Goal: Task Accomplishment & Management: Manage account settings

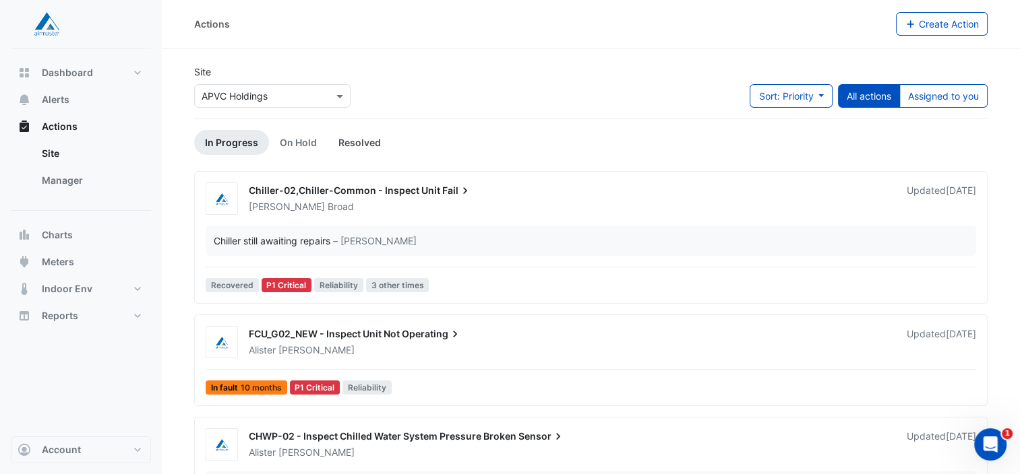
scroll to position [199, 0]
click at [337, 94] on span at bounding box center [341, 96] width 17 height 14
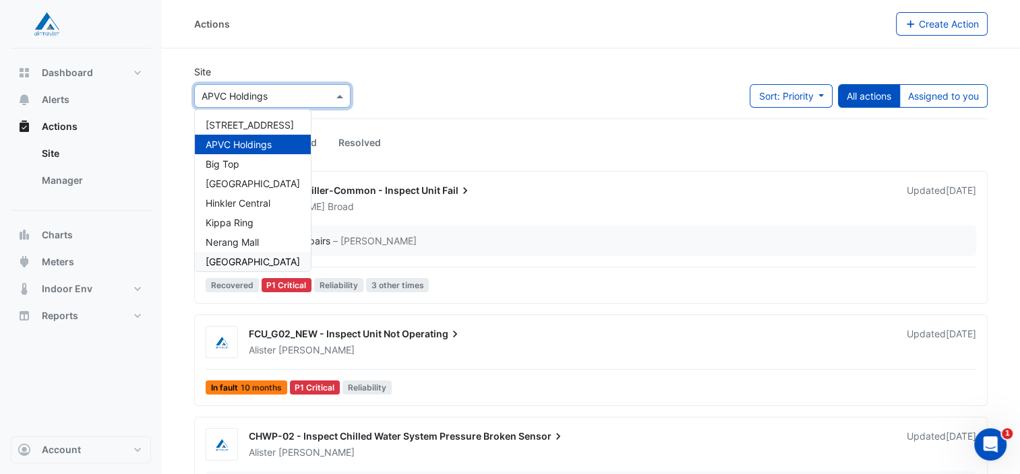
click at [248, 263] on span "[GEOGRAPHIC_DATA]" at bounding box center [253, 261] width 94 height 11
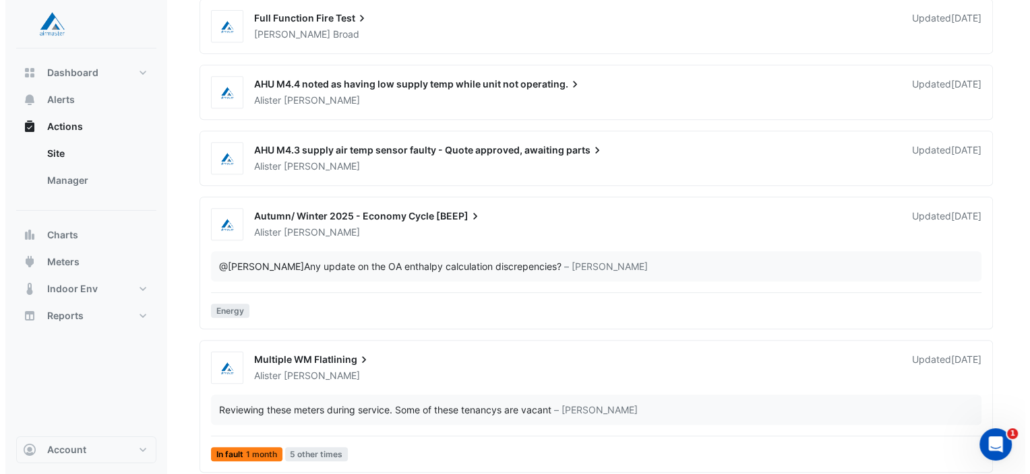
scroll to position [603, 0]
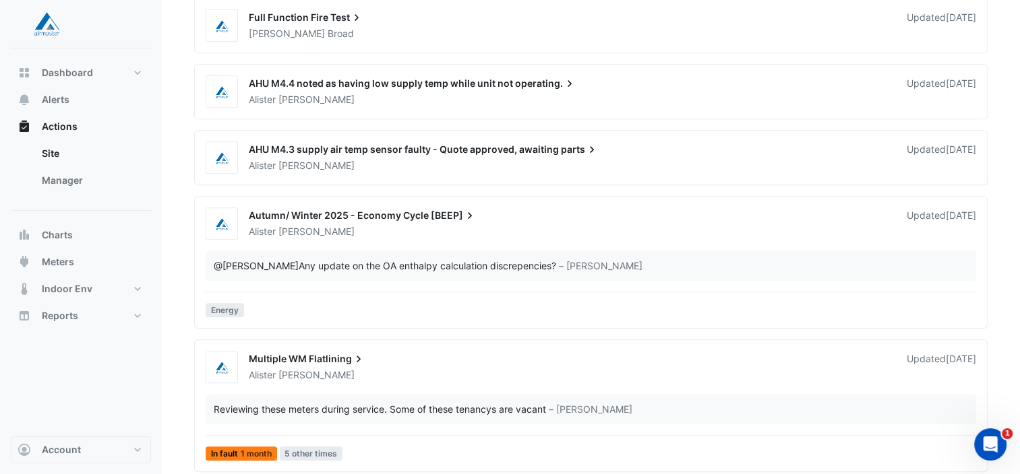
click at [598, 93] on div "[PERSON_NAME]" at bounding box center [569, 99] width 644 height 13
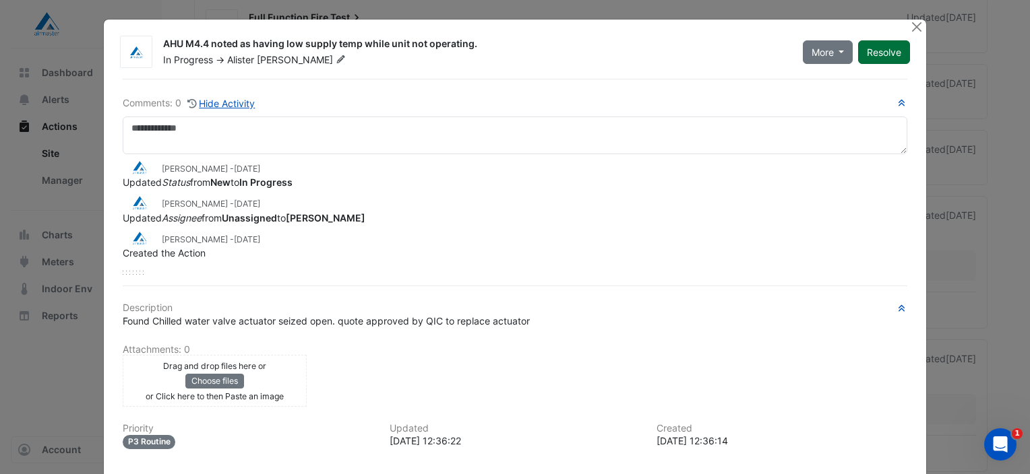
click at [881, 54] on button "Resolve" at bounding box center [884, 52] width 52 height 24
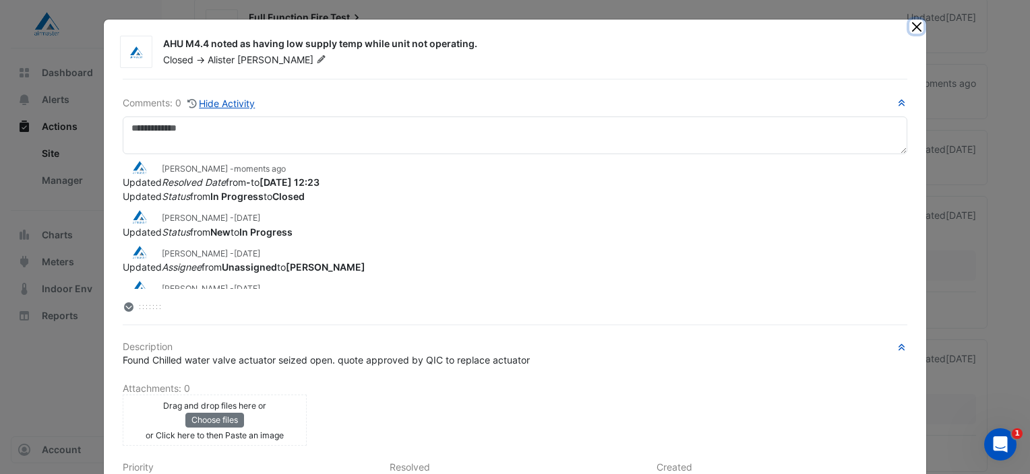
click at [909, 28] on button "Close" at bounding box center [916, 27] width 14 height 14
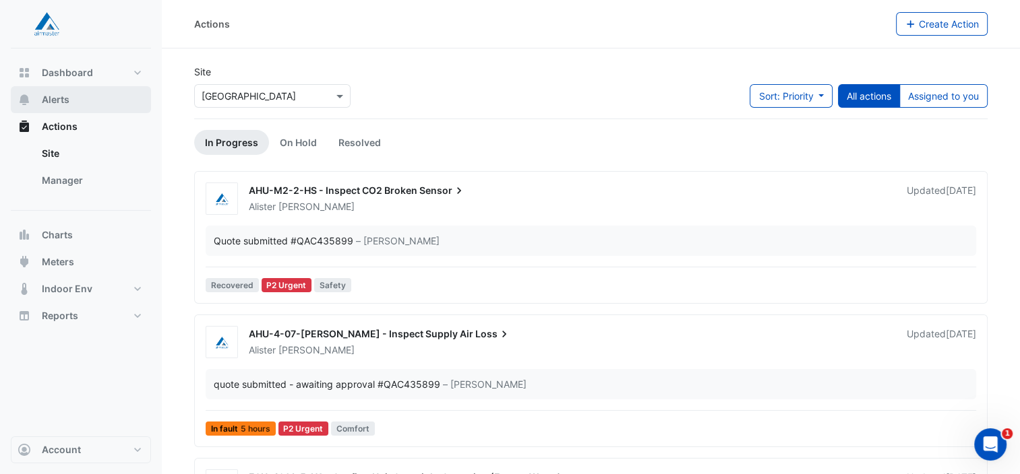
click at [63, 102] on span "Alerts" at bounding box center [56, 99] width 28 height 13
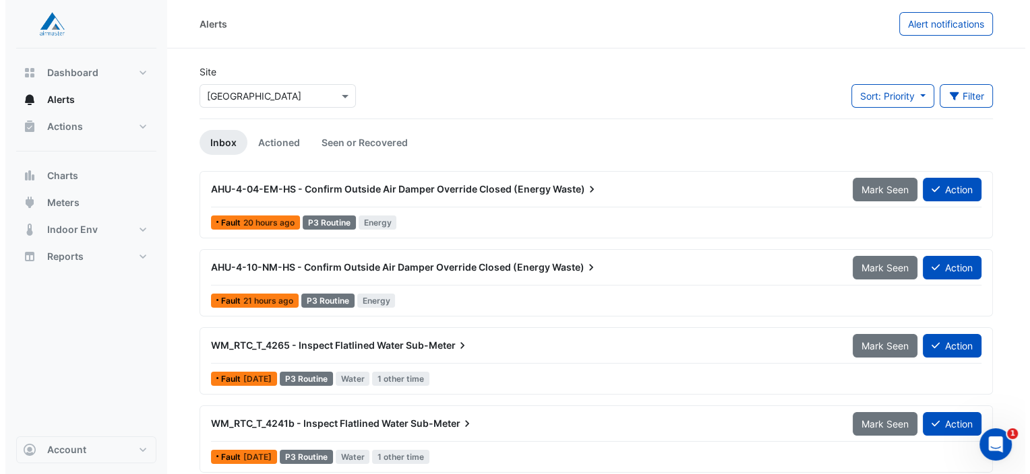
scroll to position [7, 0]
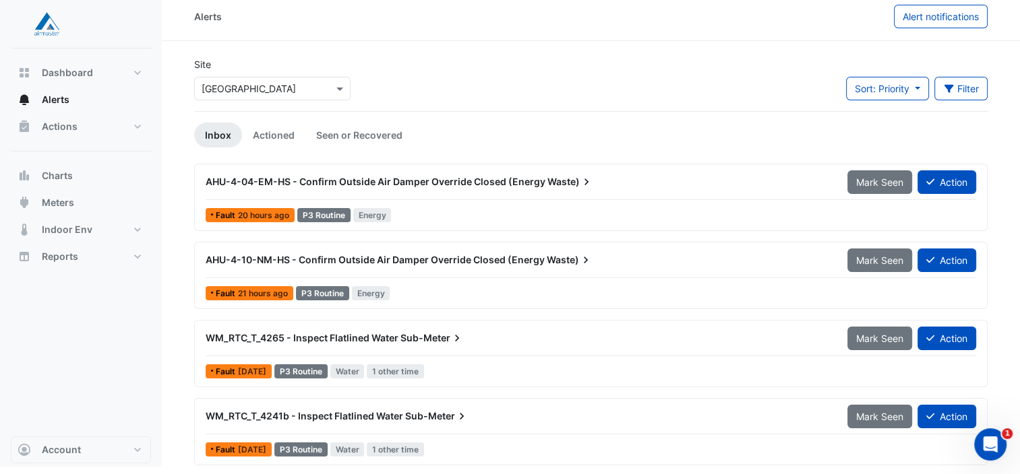
click at [615, 170] on div "AHU-4-04-EM-HS - Confirm Outside Air Damper Override Closed (Energy Waste)" at bounding box center [517, 182] width 641 height 24
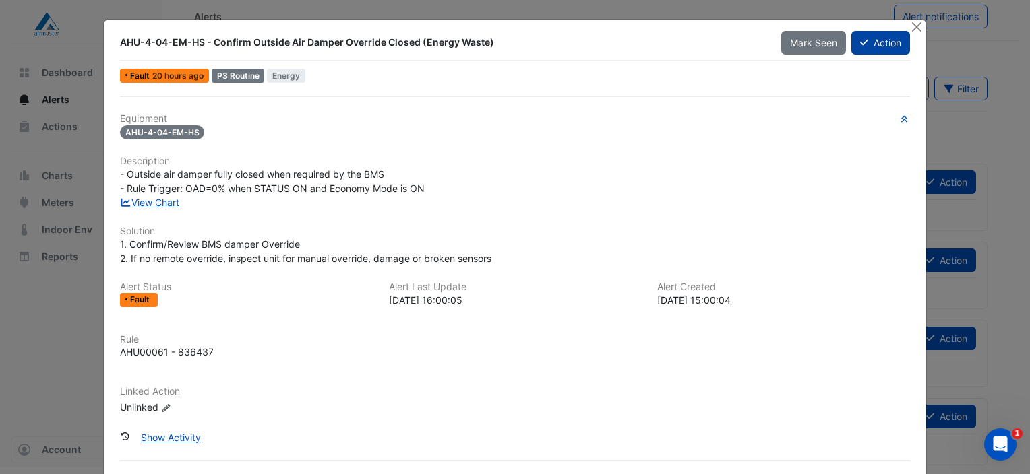
click at [877, 45] on button "Action" at bounding box center [880, 43] width 59 height 24
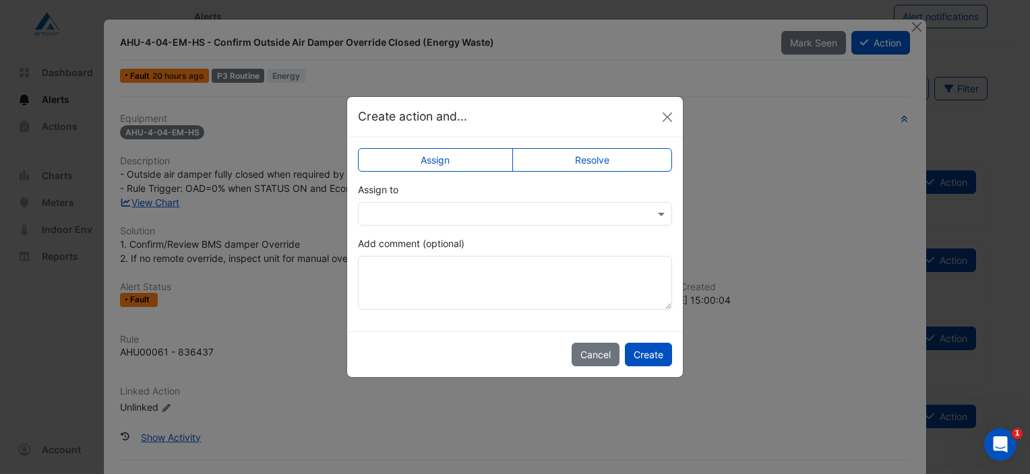
click at [611, 210] on input "text" at bounding box center [501, 215] width 272 height 14
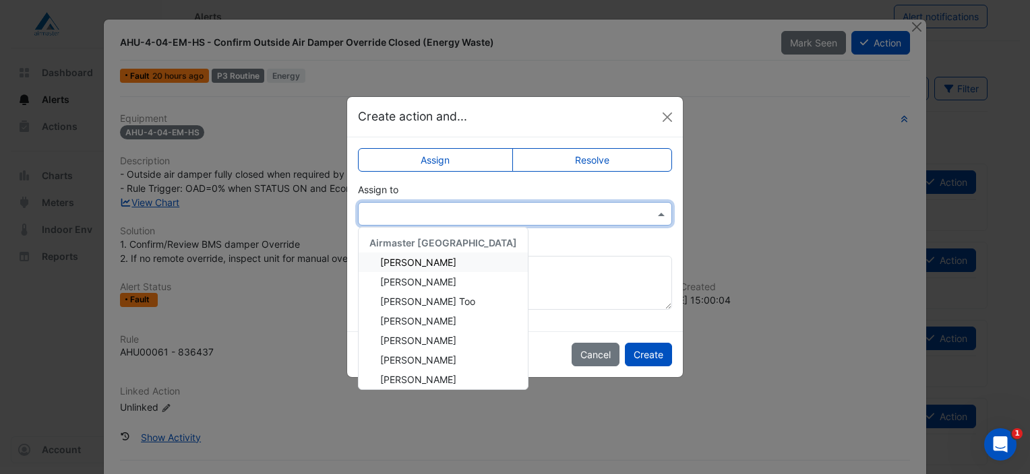
click at [429, 261] on span "[PERSON_NAME]" at bounding box center [418, 262] width 76 height 11
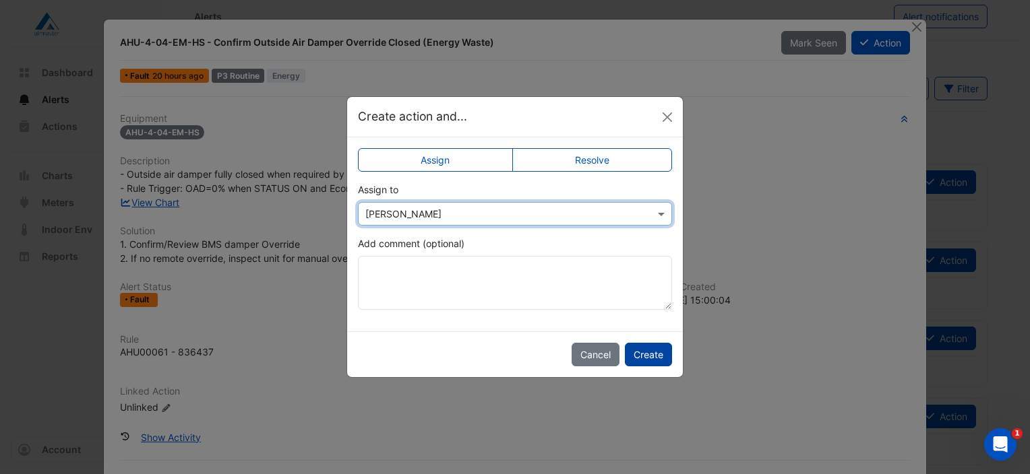
click at [650, 352] on button "Create" at bounding box center [648, 355] width 47 height 24
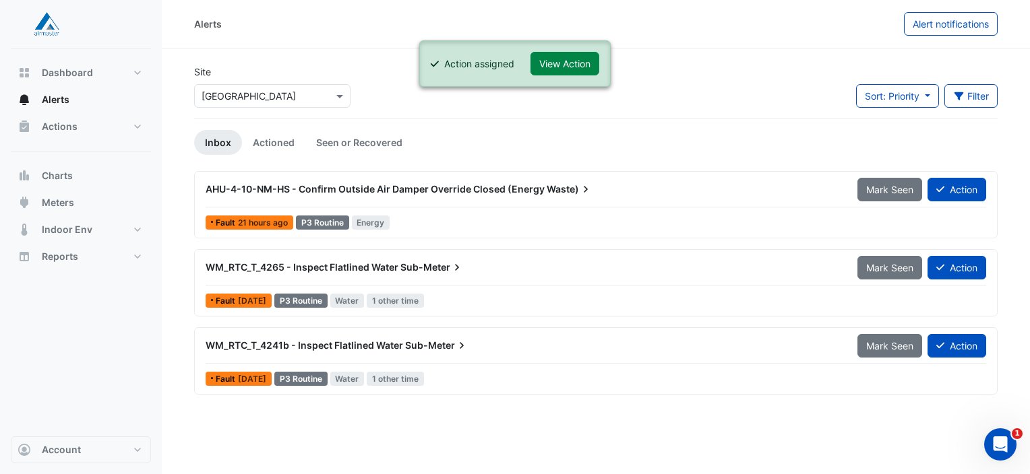
click at [646, 199] on div "AHU-4-10-NM-HS - Confirm Outside Air Damper Override Closed (Energy Waste)" at bounding box center [523, 189] width 652 height 24
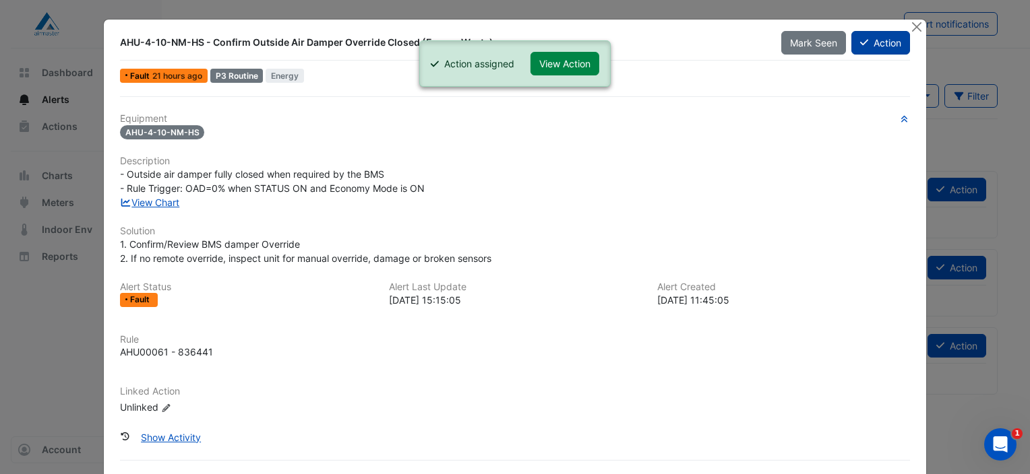
click at [870, 44] on button "Action" at bounding box center [880, 43] width 59 height 24
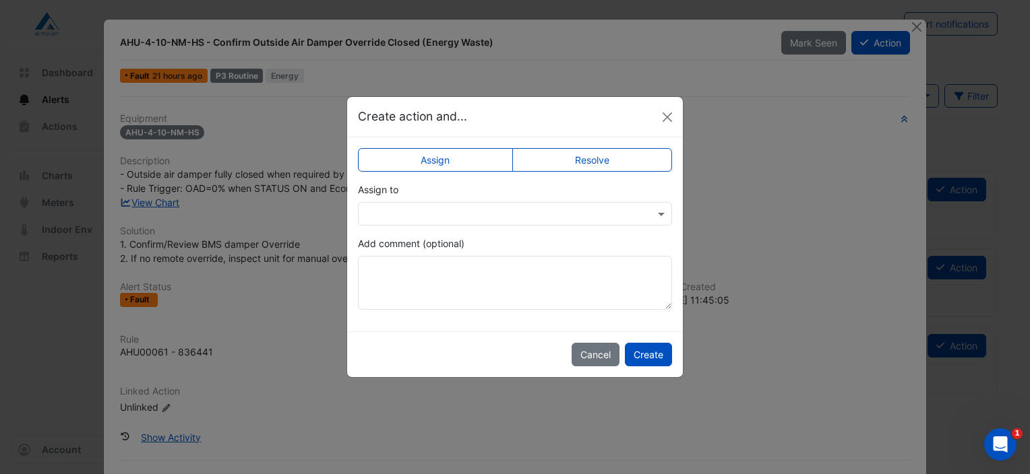
click at [481, 213] on input "text" at bounding box center [501, 215] width 272 height 14
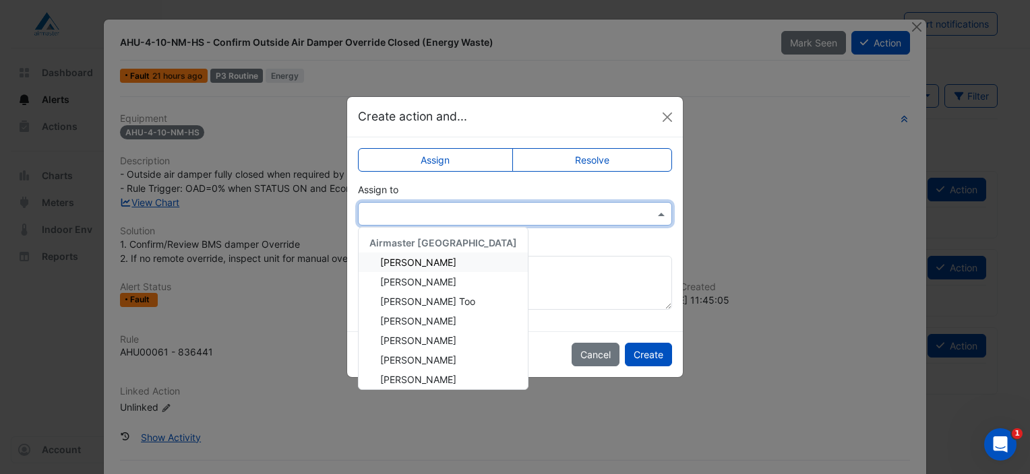
click at [437, 257] on span "[PERSON_NAME]" at bounding box center [418, 262] width 76 height 11
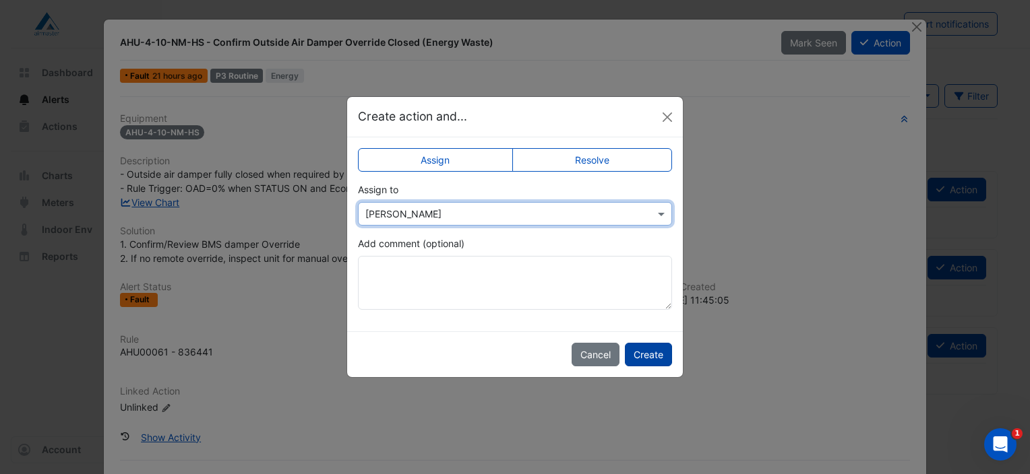
click at [650, 360] on button "Create" at bounding box center [648, 355] width 47 height 24
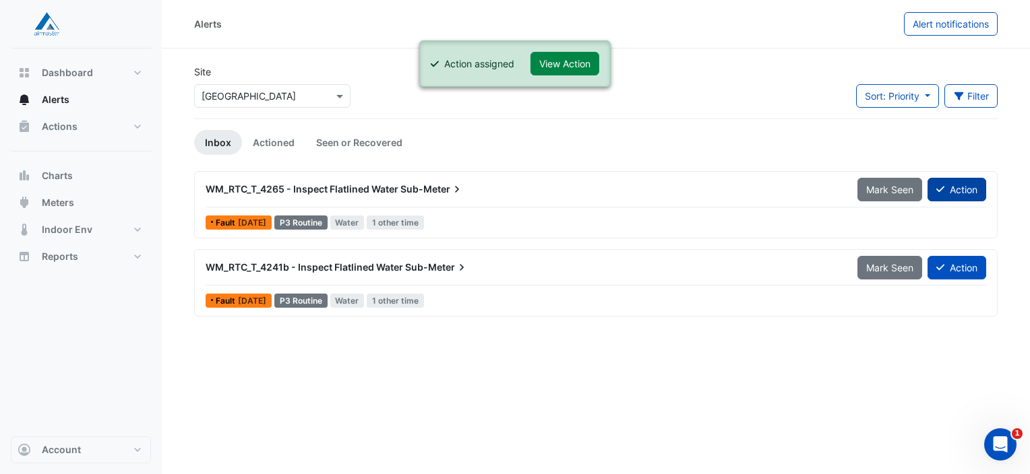
click at [962, 185] on button "Action" at bounding box center [956, 190] width 59 height 24
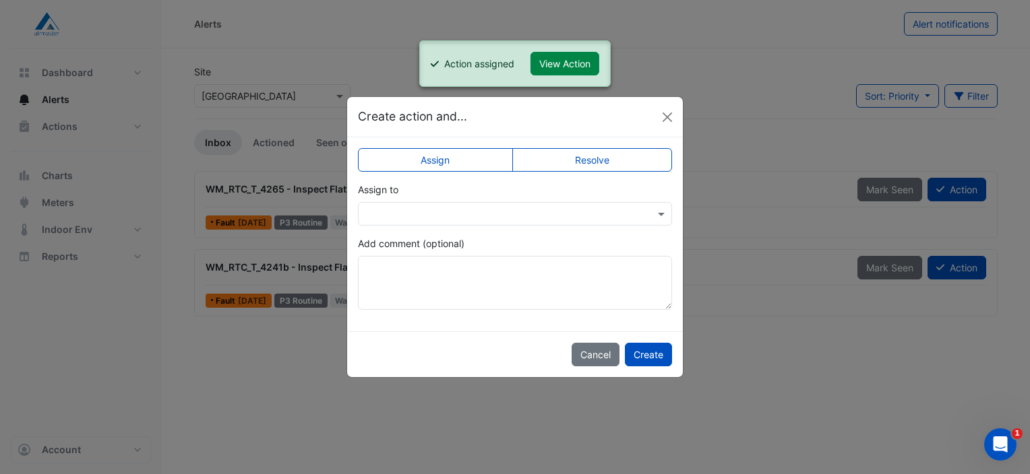
click at [465, 212] on input "text" at bounding box center [501, 215] width 272 height 14
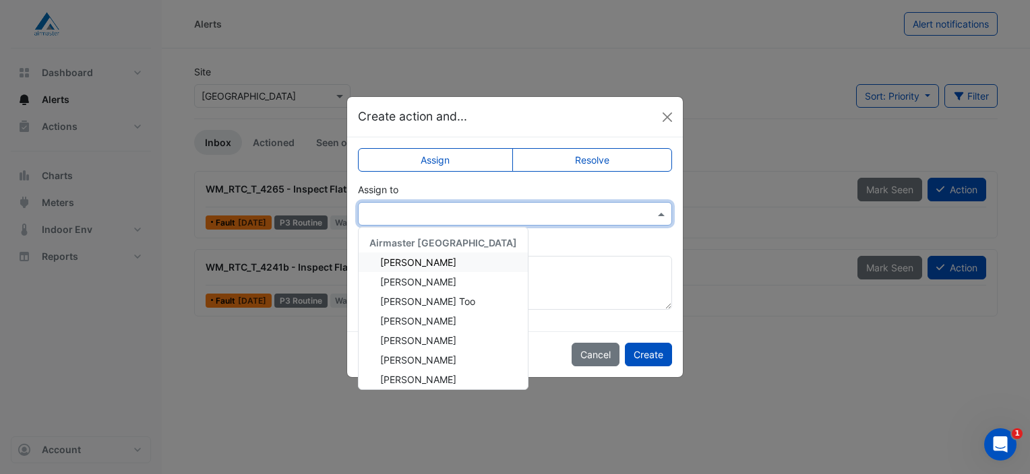
click at [420, 257] on span "[PERSON_NAME]" at bounding box center [418, 262] width 76 height 11
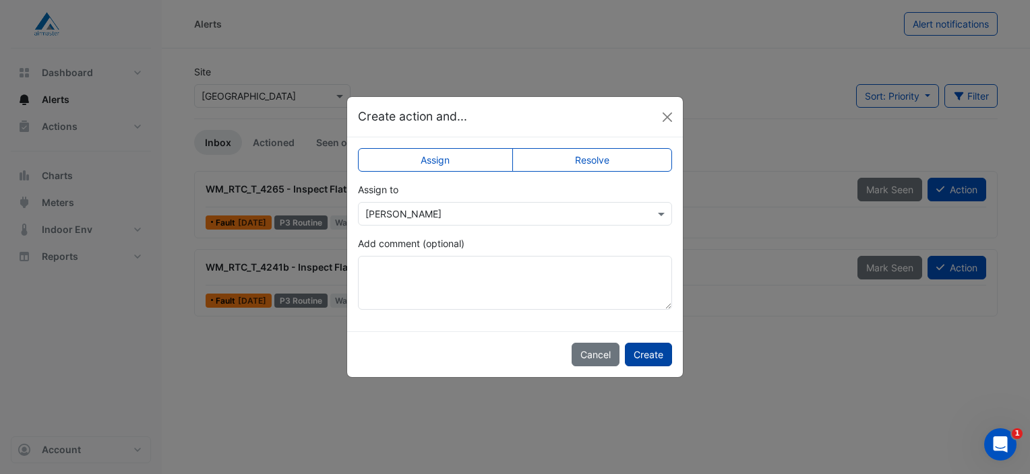
click at [640, 352] on button "Create" at bounding box center [648, 355] width 47 height 24
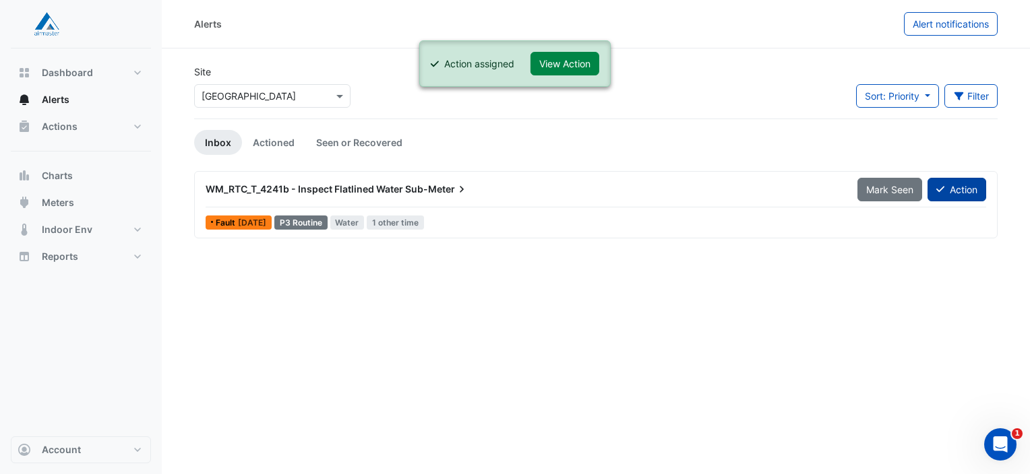
click at [965, 187] on button "Action" at bounding box center [956, 190] width 59 height 24
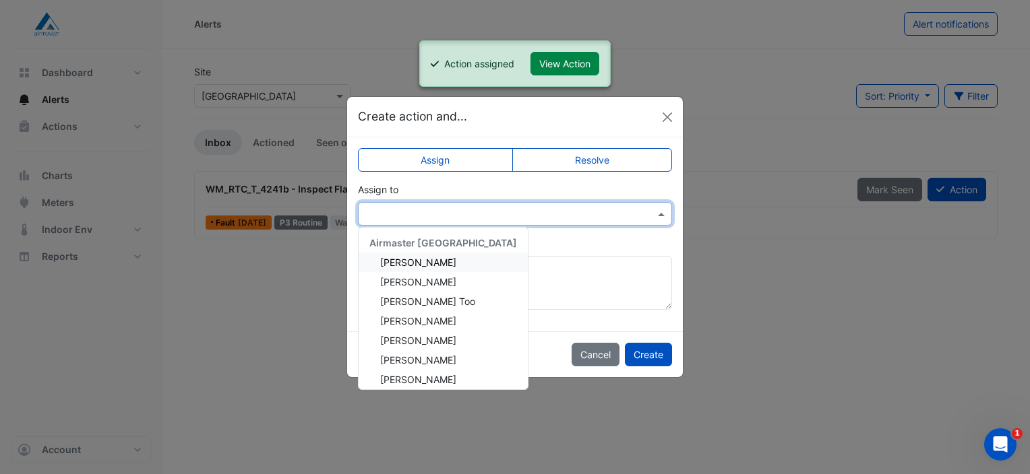
click at [551, 214] on input "text" at bounding box center [501, 215] width 272 height 14
click at [439, 259] on span "[PERSON_NAME]" at bounding box center [418, 262] width 76 height 11
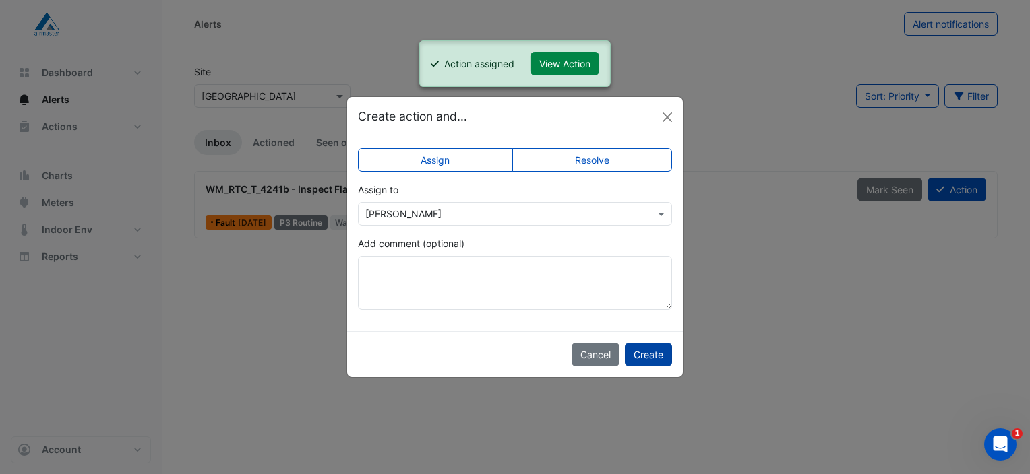
click at [650, 349] on button "Create" at bounding box center [648, 355] width 47 height 24
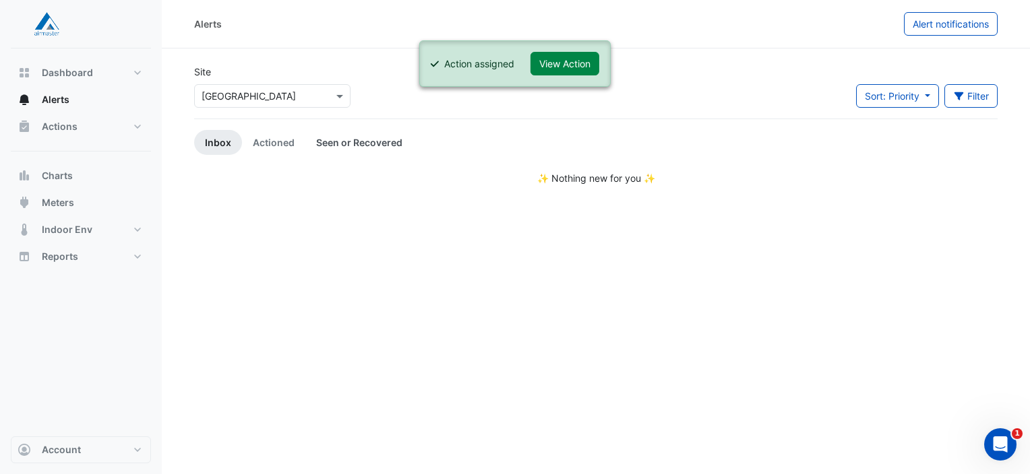
click at [341, 144] on link "Seen or Recovered" at bounding box center [359, 142] width 108 height 25
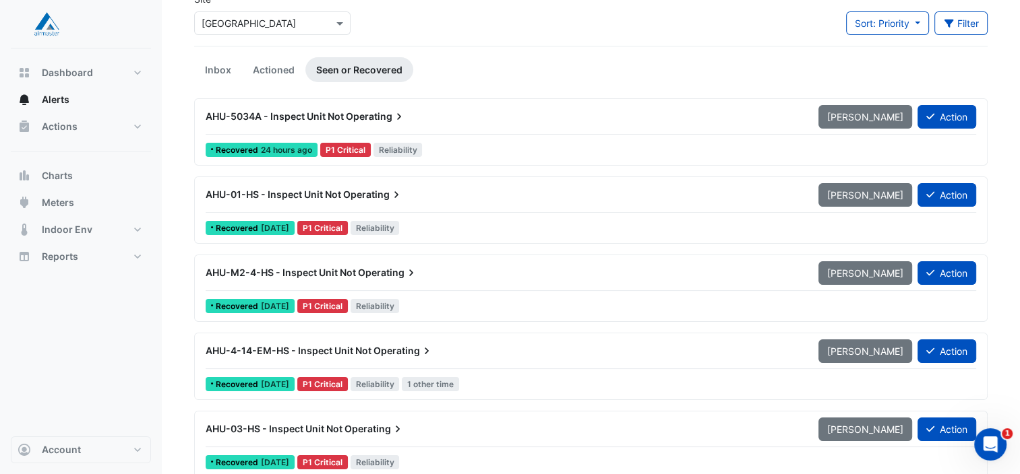
scroll to position [75, 0]
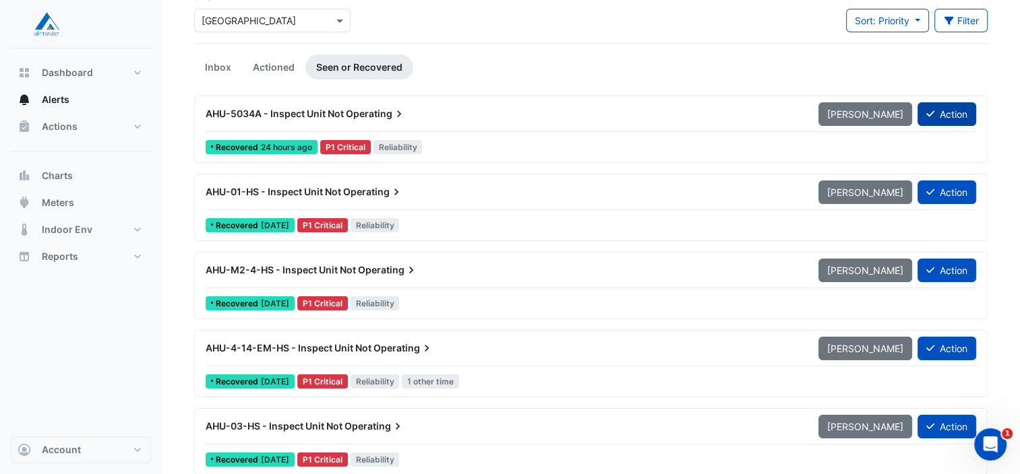
click at [951, 120] on button "Action" at bounding box center [946, 114] width 59 height 24
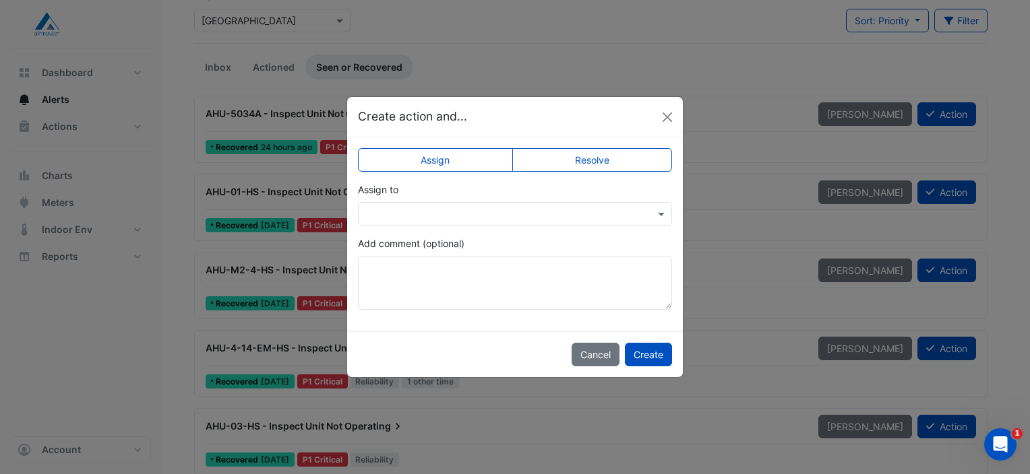
click at [505, 211] on input "text" at bounding box center [501, 215] width 272 height 14
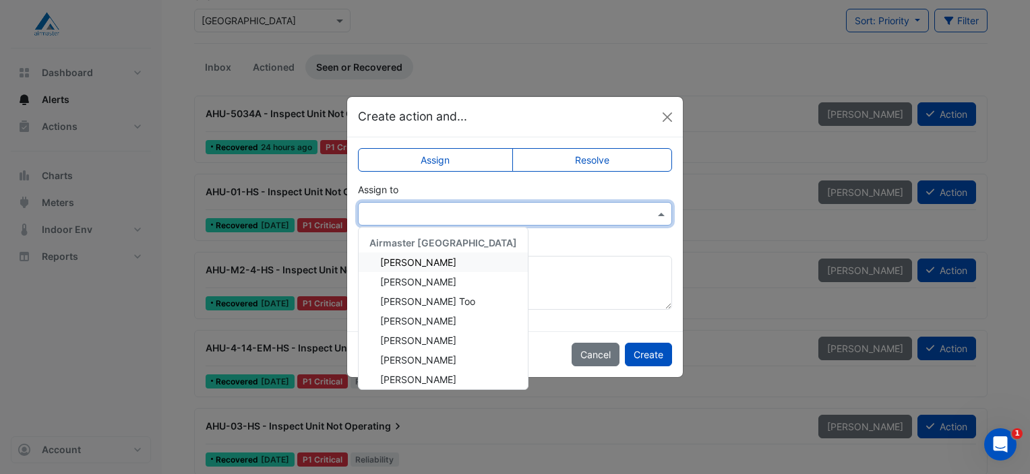
click at [415, 257] on span "[PERSON_NAME]" at bounding box center [418, 262] width 76 height 11
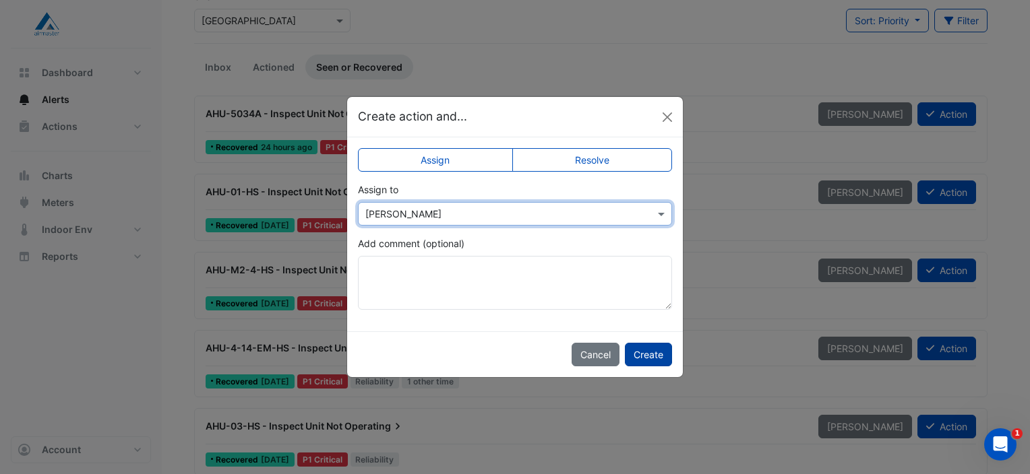
click at [650, 359] on button "Create" at bounding box center [648, 355] width 47 height 24
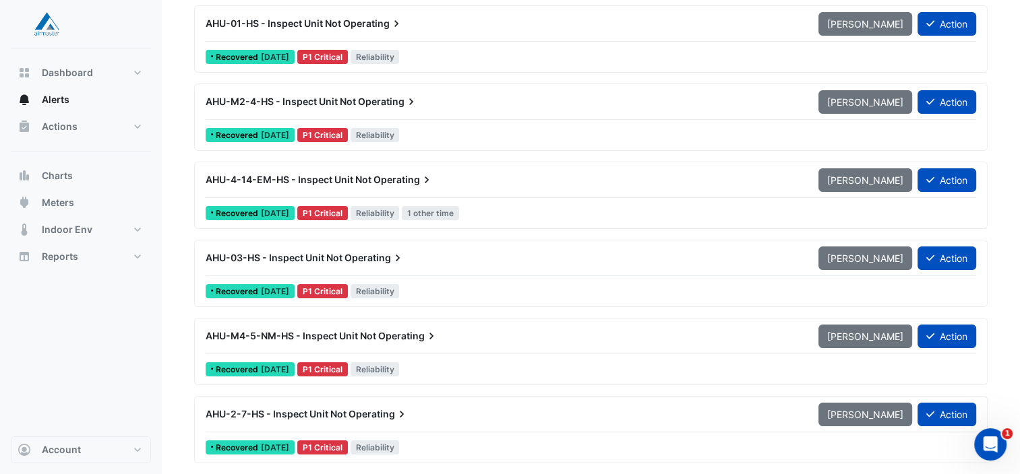
scroll to position [0, 0]
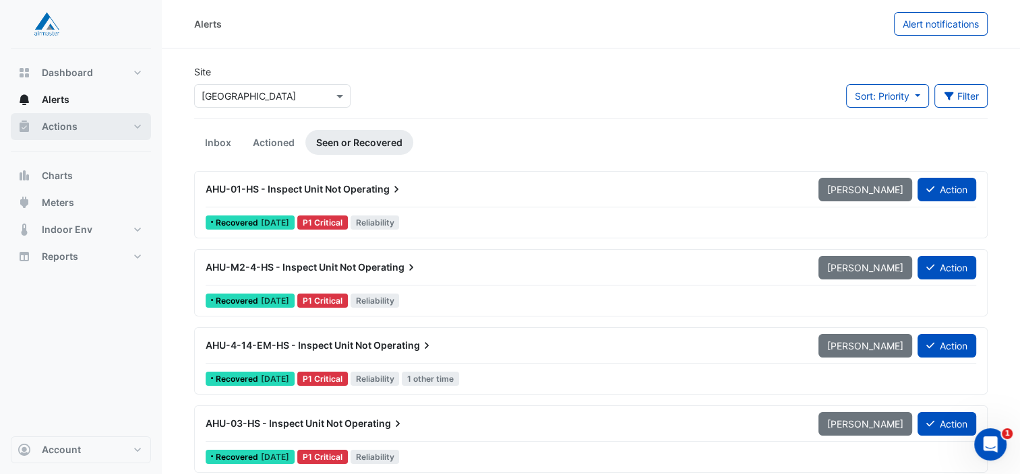
click at [61, 121] on span "Actions" at bounding box center [60, 126] width 36 height 13
